Goal: Register for event/course

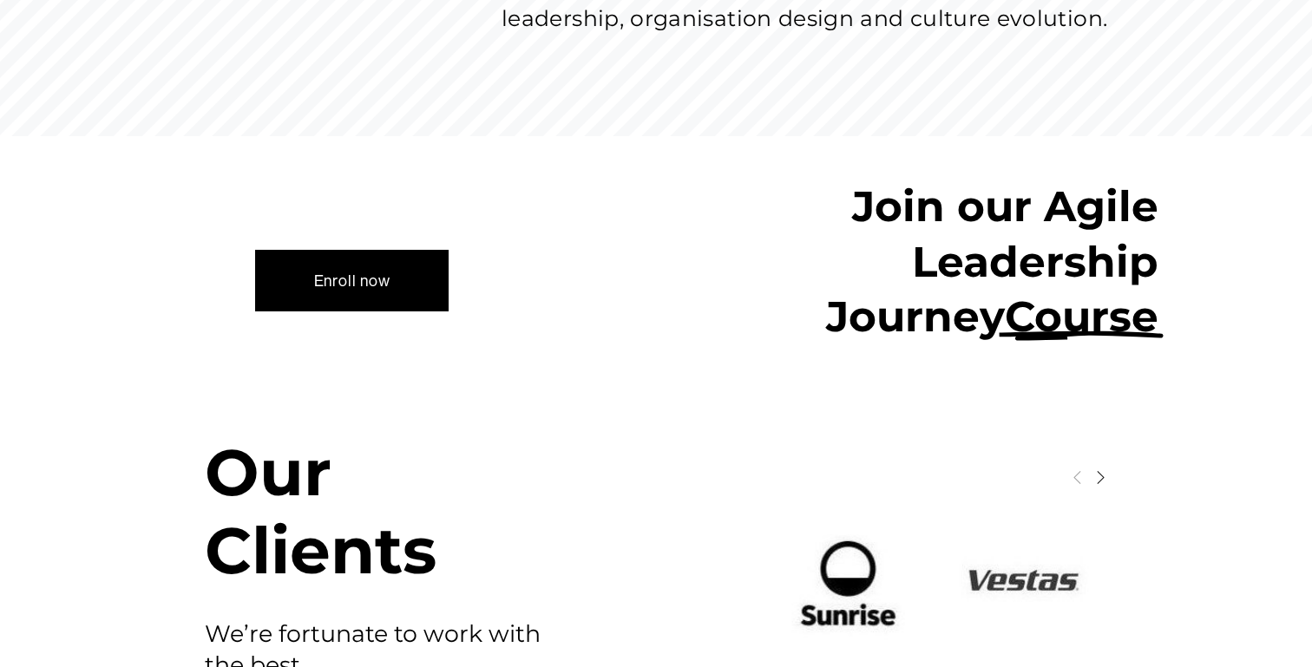
scroll to position [1247, 0]
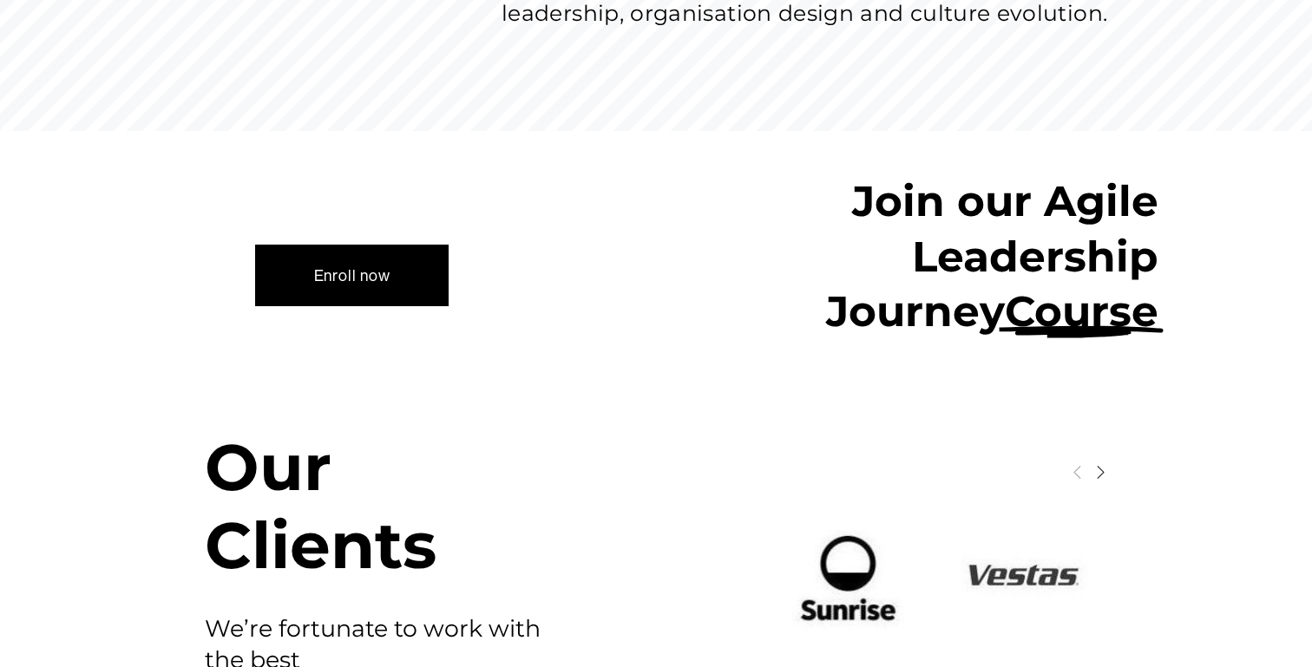
click at [408, 288] on link "Enroll now" at bounding box center [351, 276] width 193 height 62
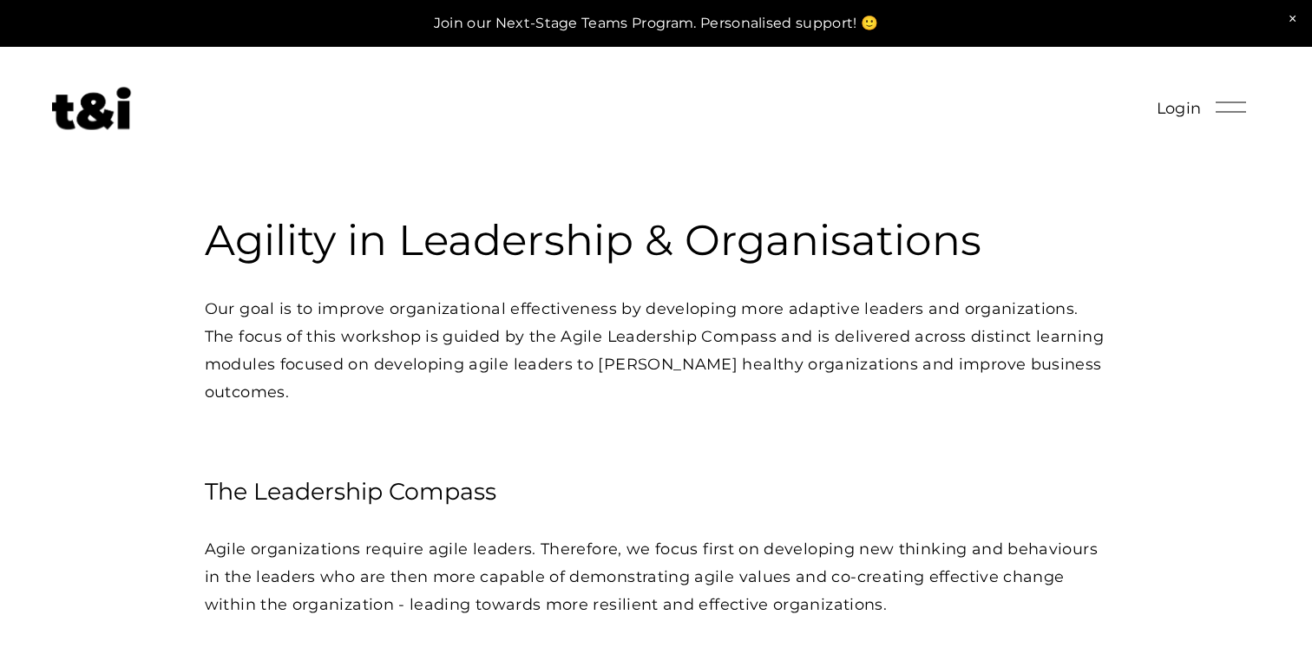
click at [411, 233] on h3 "Agility in Leadership & Organisations" at bounding box center [656, 240] width 903 height 55
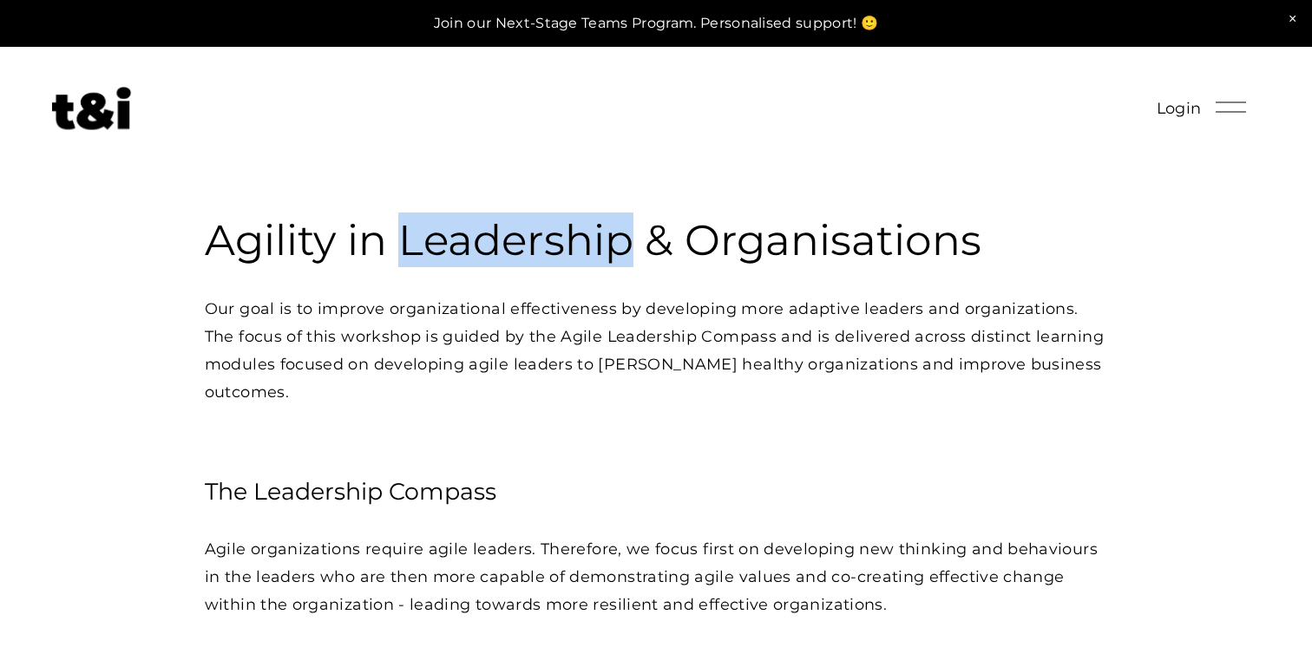
click at [411, 233] on h3 "Agility in Leadership & Organisations" at bounding box center [656, 240] width 903 height 55
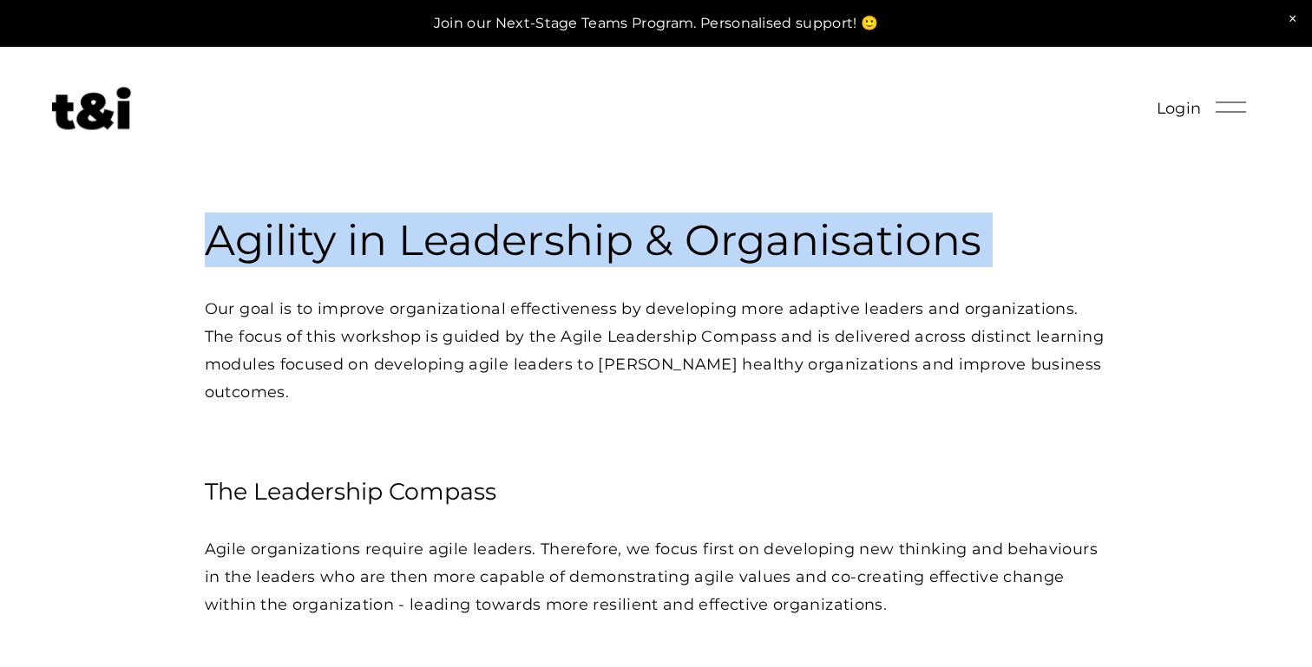
click at [411, 233] on h3 "Agility in Leadership & Organisations" at bounding box center [656, 240] width 903 height 55
copy h3 "Agility in Leadership & Organisations"
